Goal: Task Accomplishment & Management: Manage account settings

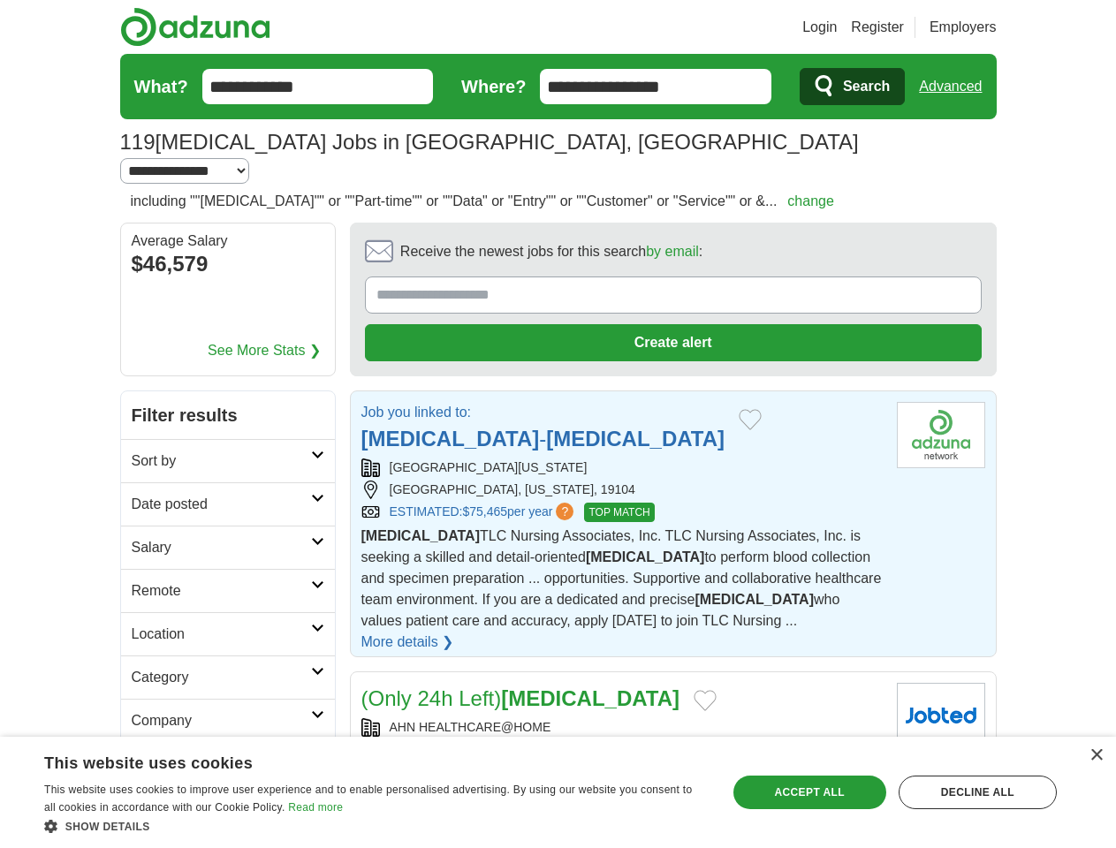
click at [837, 27] on link "Login" at bounding box center [819, 27] width 34 height 21
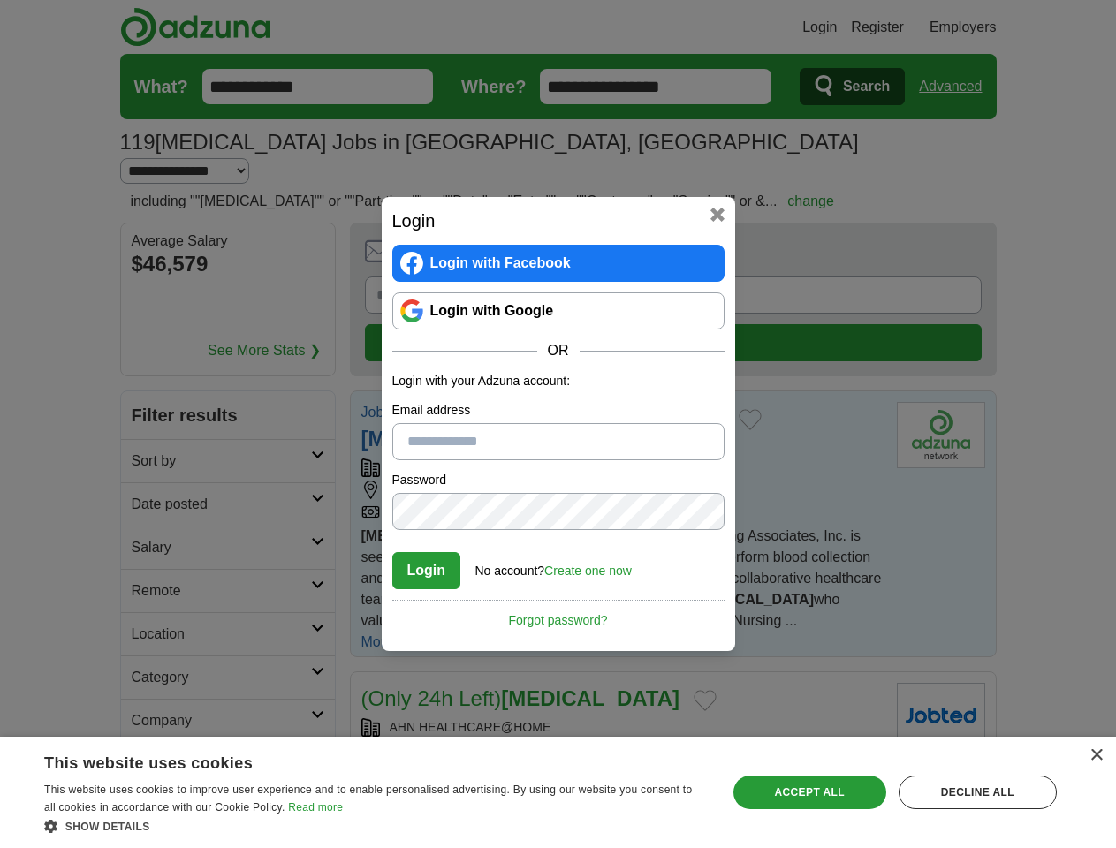
click at [983, 27] on div "Login Login with Facebook Login with Google OR Login with your Adzuna account: …" at bounding box center [558, 424] width 1116 height 848
click at [957, 87] on div "Login Login with Facebook Login with Google OR Login with your Adzuna account: …" at bounding box center [558, 424] width 1116 height 848
click at [213, 240] on div "Login Login with Facebook Login with Google OR Login with your Adzuna account: …" at bounding box center [558, 424] width 1116 height 848
click at [624, 231] on h2 "Login" at bounding box center [558, 221] width 332 height 27
click at [1033, 231] on div "Login Login with Facebook Login with Google OR Login with your Adzuna account: …" at bounding box center [558, 424] width 1116 height 848
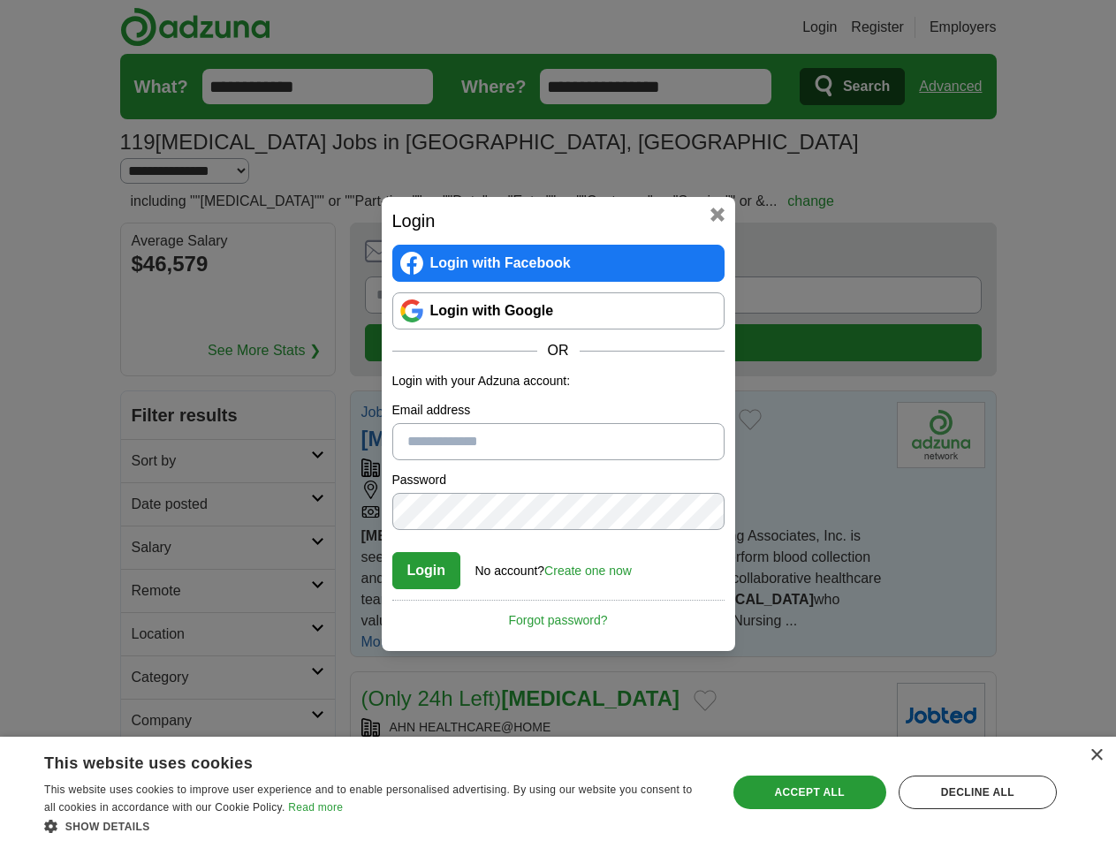
click at [148, 350] on div "Login Login with Facebook Login with Google OR Login with your Adzuna account: …" at bounding box center [558, 424] width 1116 height 848
click at [148, 393] on div "Login Login with Facebook Login with Google OR Login with your Adzuna account: …" at bounding box center [558, 424] width 1116 height 848
click at [148, 436] on div "Login Login with Facebook Login with Google OR Login with your Adzuna account: …" at bounding box center [558, 424] width 1116 height 848
click at [148, 480] on div "Login Login with Facebook Login with Google OR Login with your Adzuna account: …" at bounding box center [558, 424] width 1116 height 848
